Goal: Navigation & Orientation: Find specific page/section

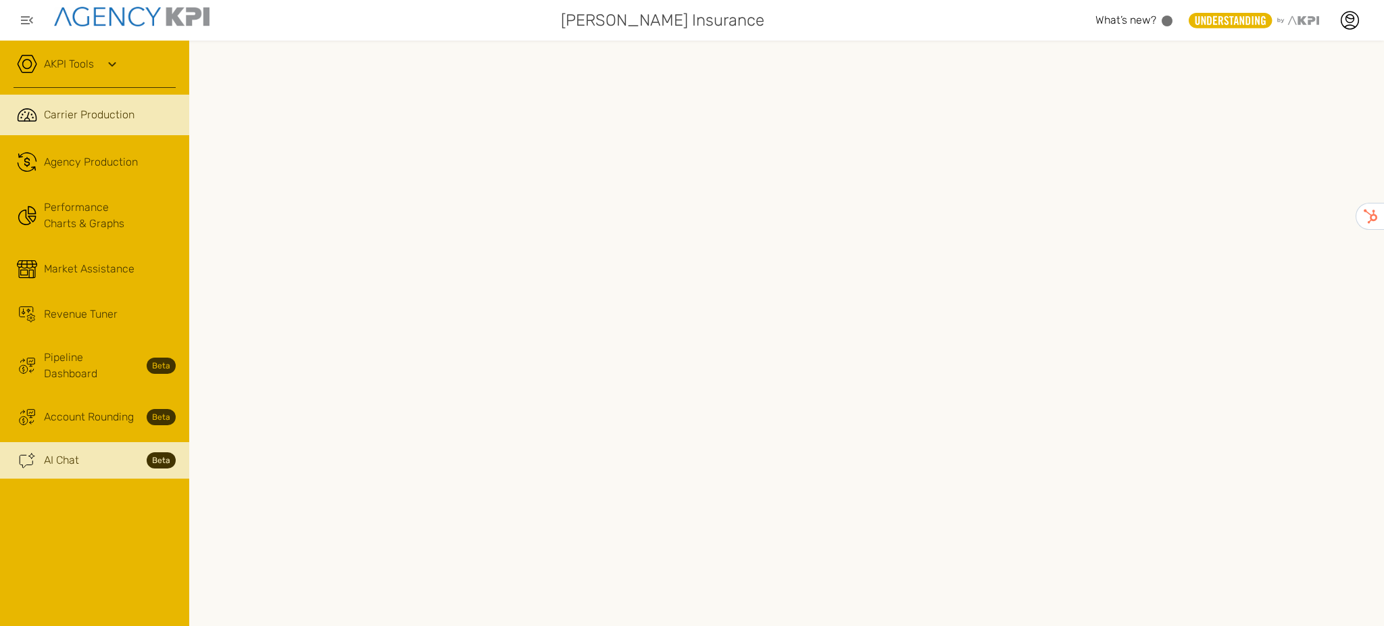
click at [73, 452] on span "AI Chat" at bounding box center [61, 460] width 35 height 16
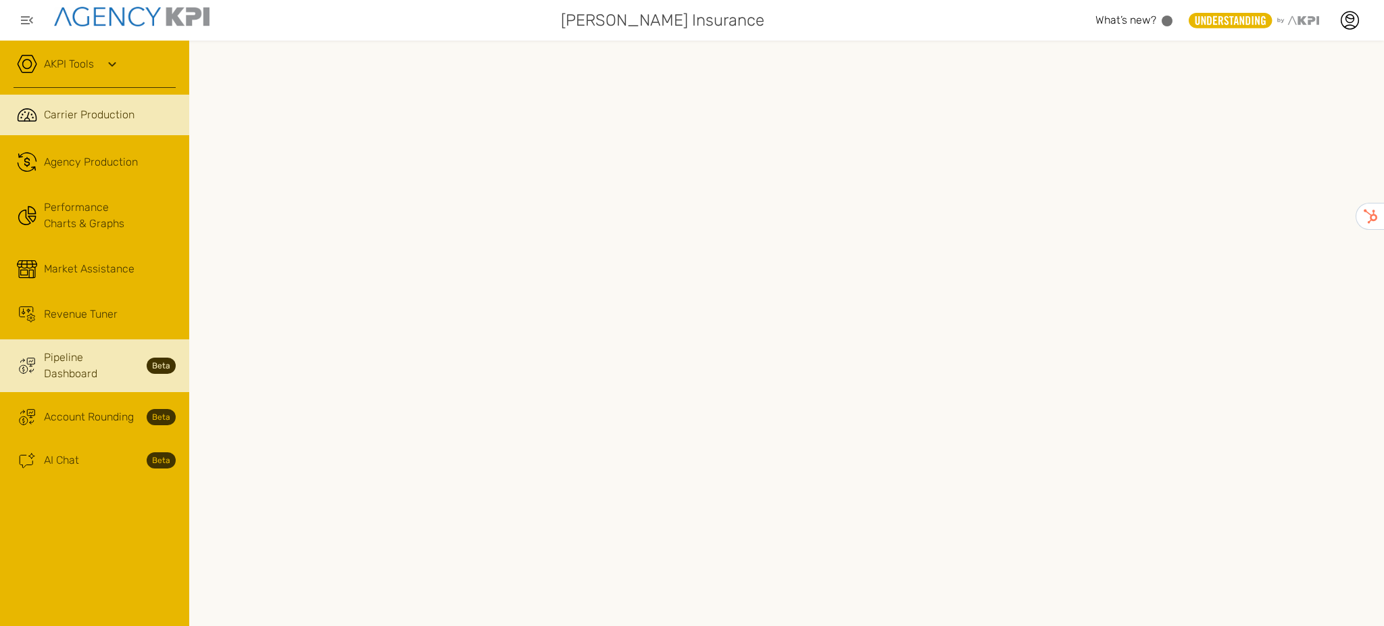
click at [96, 366] on link "Trading Coin Monitor Streamline Icon: https://streamlinehq.com Pipeline Dashboa…" at bounding box center [94, 365] width 189 height 53
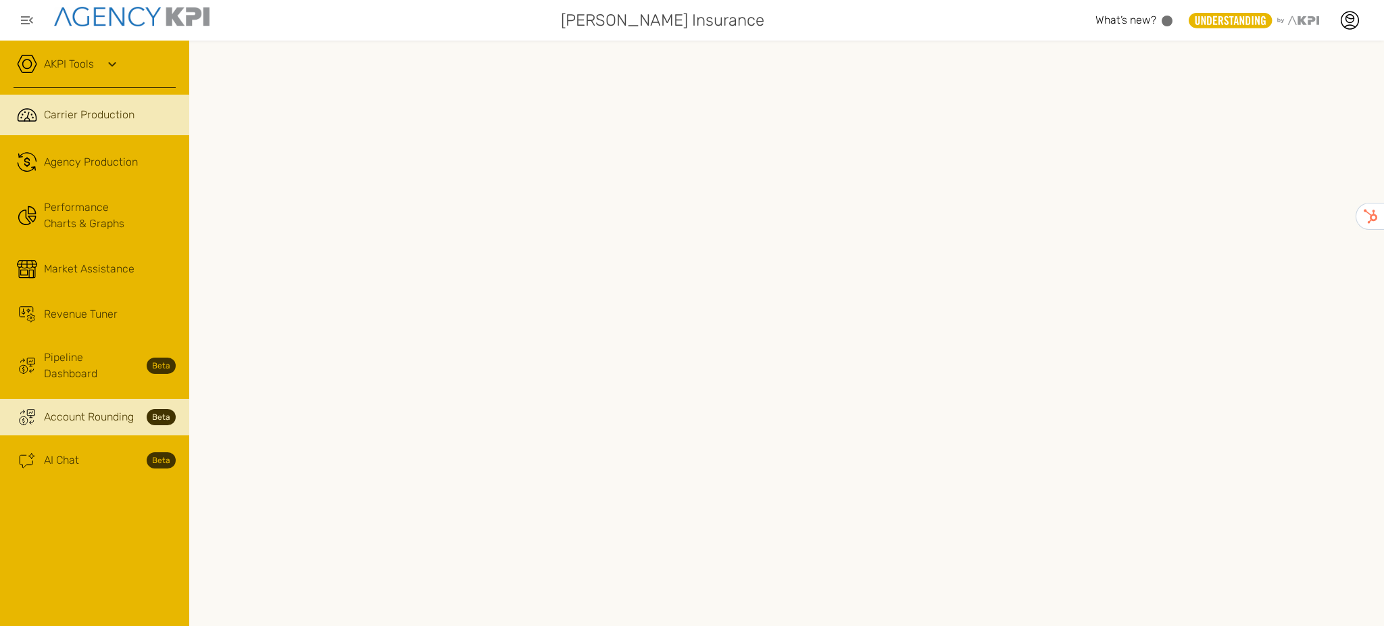
click at [103, 409] on span "Account Rounding" at bounding box center [89, 417] width 90 height 16
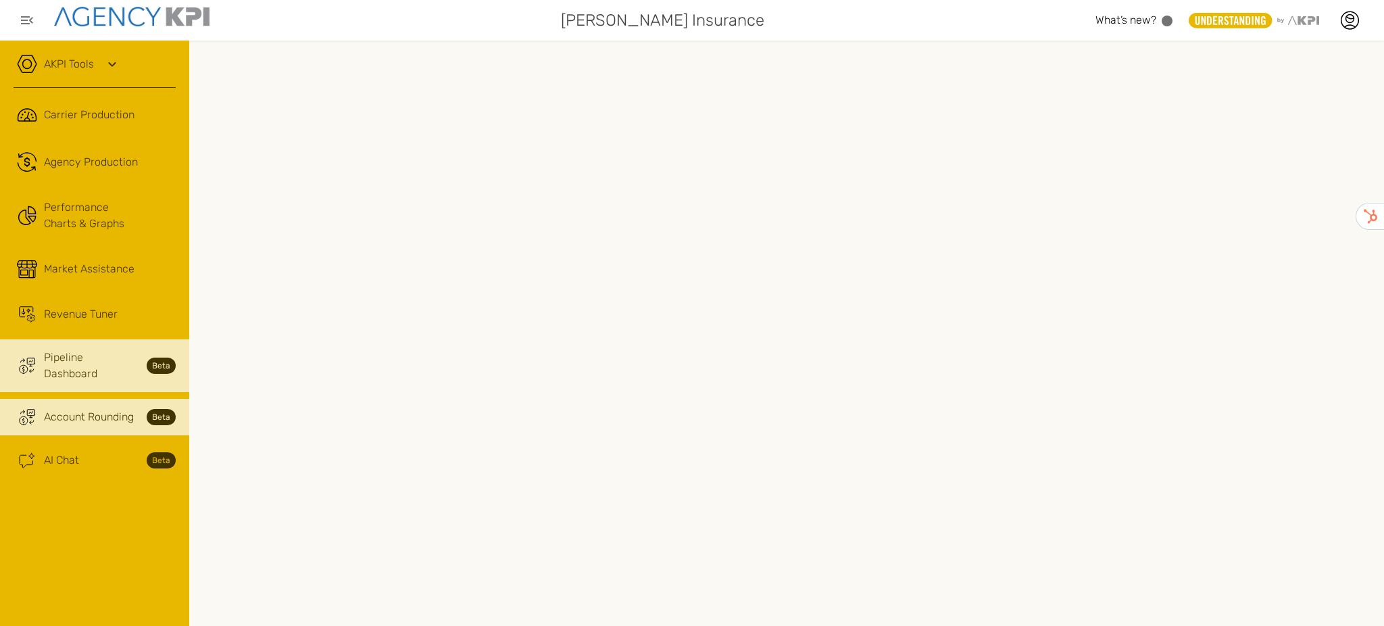
click at [104, 355] on span "Pipeline Dashboard" at bounding box center [91, 365] width 95 height 32
click at [76, 399] on link "Trading Coin Monitor Streamline Icon: [URL][DOMAIN_NAME] Account Rounding Beta" at bounding box center [94, 417] width 189 height 36
click at [106, 370] on link "Trading Coin Monitor Streamline Icon: [URL][DOMAIN_NAME] Pipeline Dashboard Beta" at bounding box center [94, 365] width 189 height 53
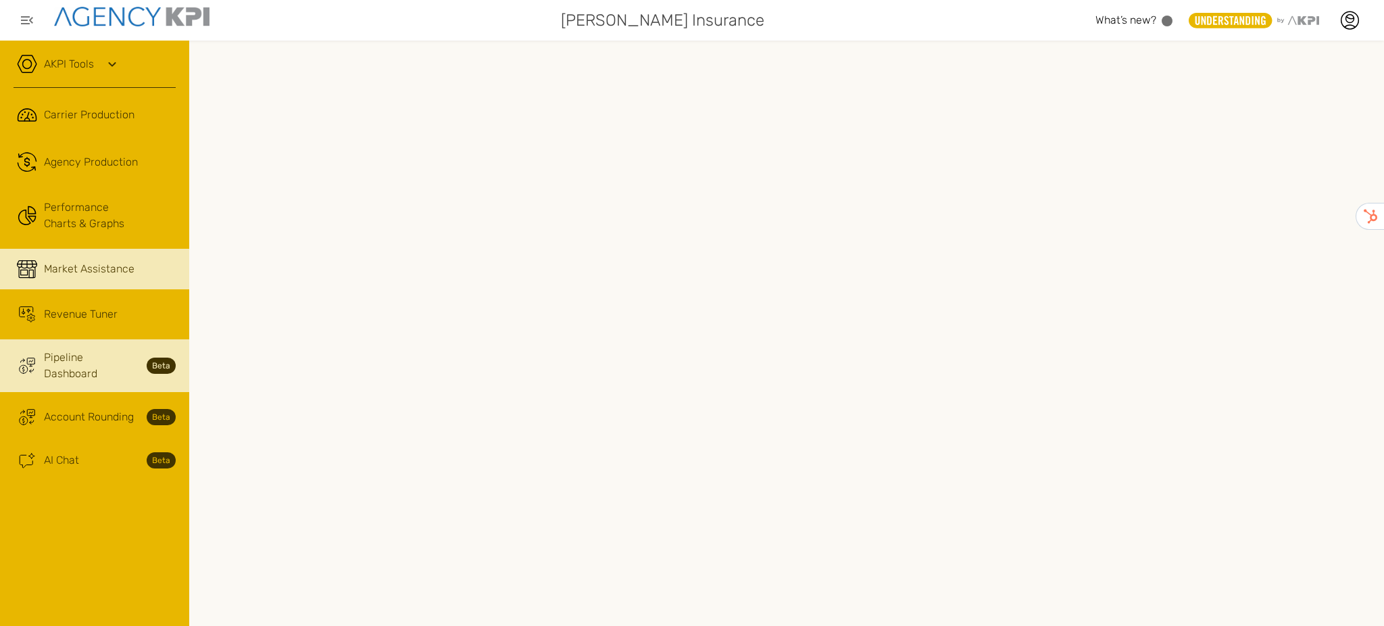
click at [92, 273] on span "Market Assistance" at bounding box center [89, 269] width 91 height 16
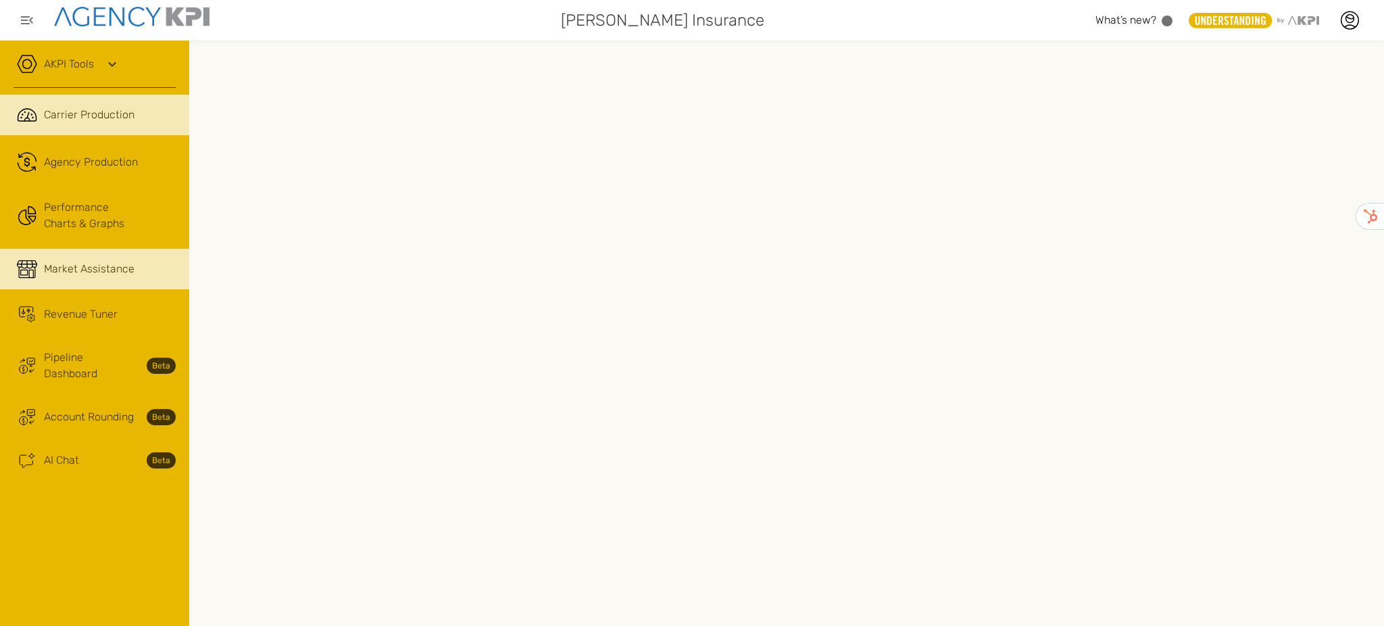
click at [58, 120] on span "Carrier Production" at bounding box center [89, 115] width 91 height 16
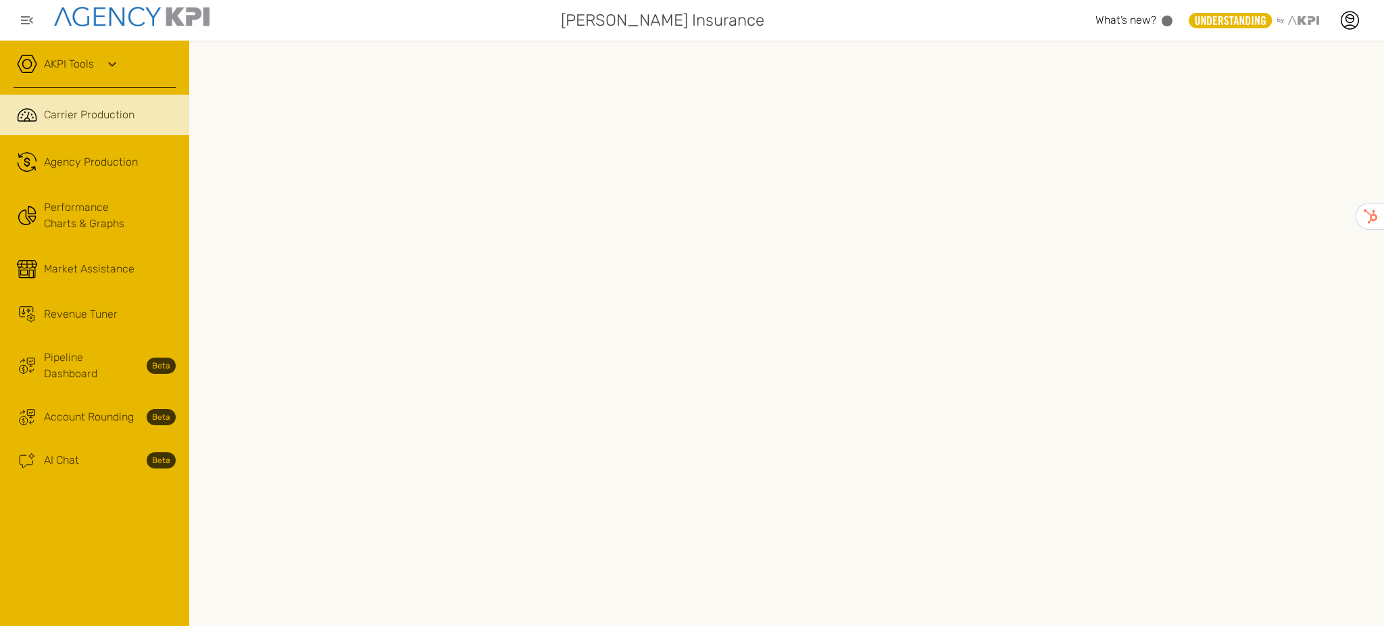
click at [93, 65] on link "AKPI Tools" at bounding box center [69, 64] width 50 height 16
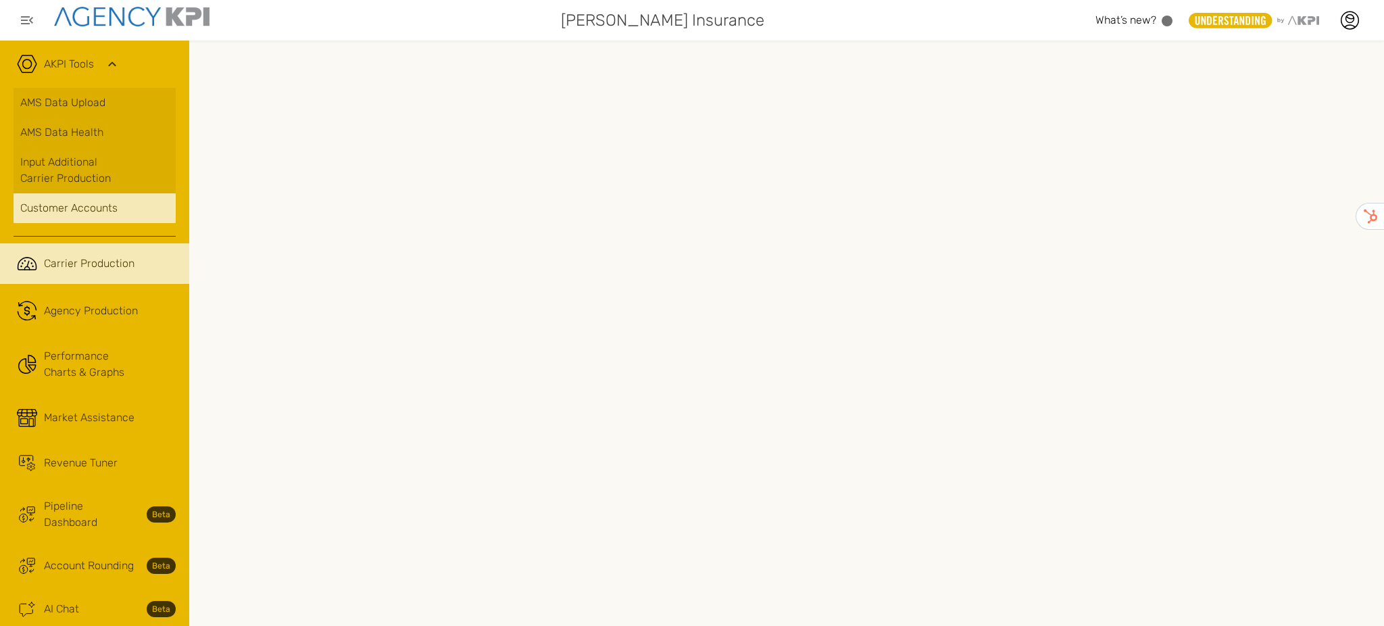
click at [85, 206] on div "Customer Accounts" at bounding box center [94, 208] width 149 height 16
